Goal: Check status: Check status

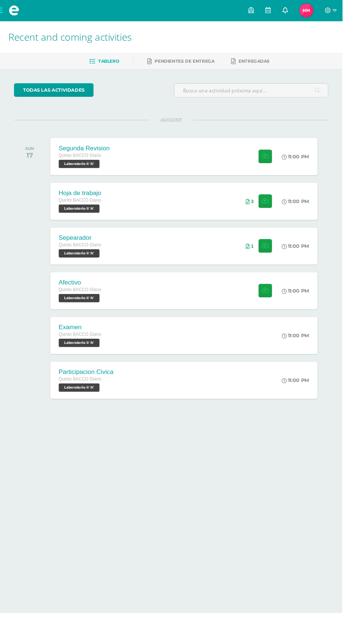
click at [308, 12] on link at bounding box center [299, 11] width 18 height 22
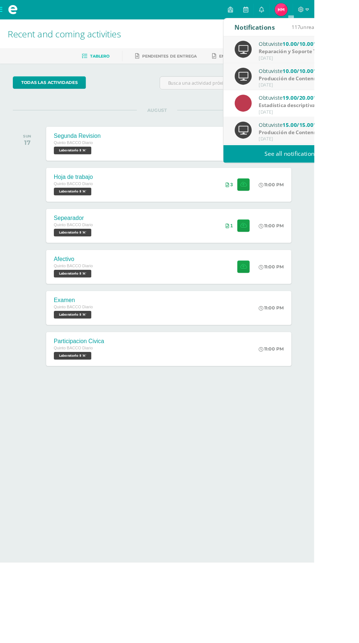
click at [359, 117] on strong "Estadística descriptiva" at bounding box center [328, 120] width 65 height 8
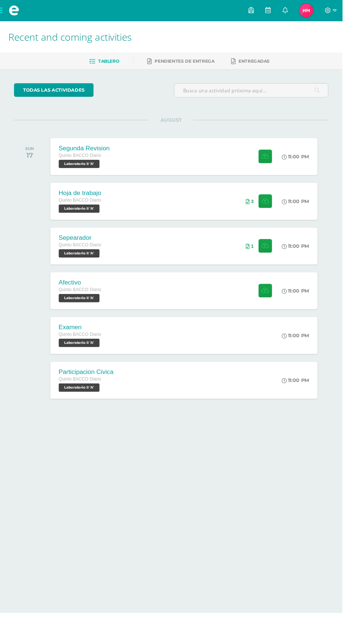
click at [181, 465] on html "My courses Archivos Cerrar panel Biología Quinto BACCO Diario "A" Ciencias Soci…" at bounding box center [179, 232] width 359 height 465
click at [308, 11] on link at bounding box center [299, 11] width 18 height 22
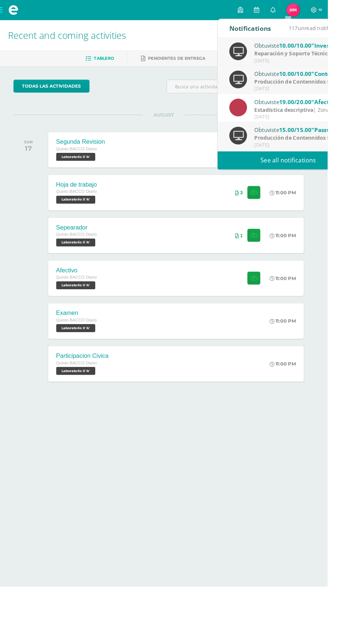
click at [359, 177] on link "See all notifications" at bounding box center [316, 176] width 155 height 20
click at [355, 177] on link "See all notifications" at bounding box center [316, 176] width 155 height 20
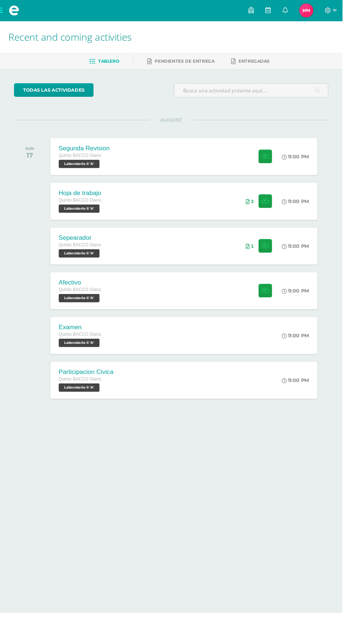
click at [330, 11] on span "Heather Merary Mi Perfil" at bounding box center [322, 11] width 18 height 15
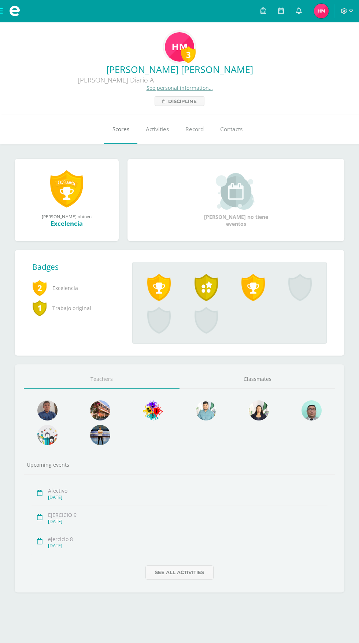
click at [115, 133] on span "Scores" at bounding box center [121, 129] width 17 height 8
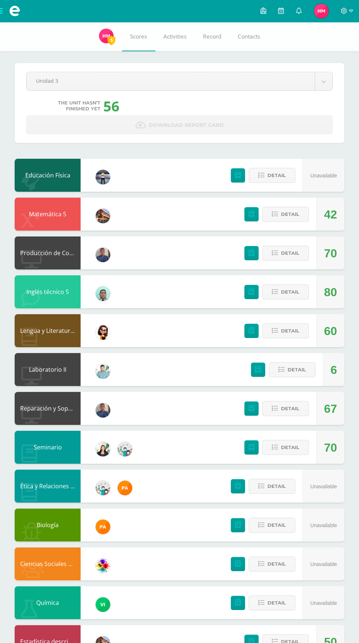
click at [290, 643] on div "Pendiente Unidad 3 Unidad 1 Unidad 2 Unidad 3 Unidad 4 The unit hasn’t finished…" at bounding box center [179, 347] width 359 height 651
click at [305, 643] on button "Detail" at bounding box center [286, 641] width 47 height 15
